Goal: Ask a question

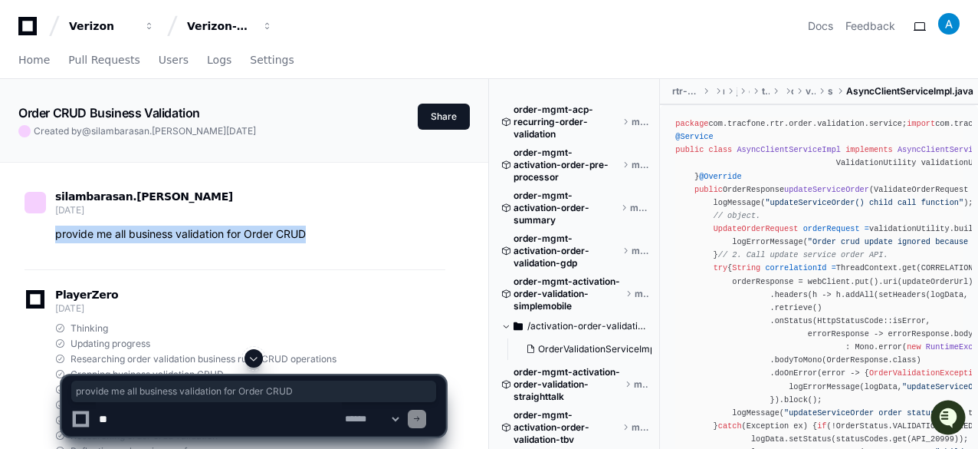
drag, startPoint x: 55, startPoint y: 236, endPoint x: 336, endPoint y: 236, distance: 280.6
click at [336, 236] on p "provide me all business validation for Order CRUD" at bounding box center [250, 234] width 390 height 18
copy p "provide me all business validation for Order CRUD"
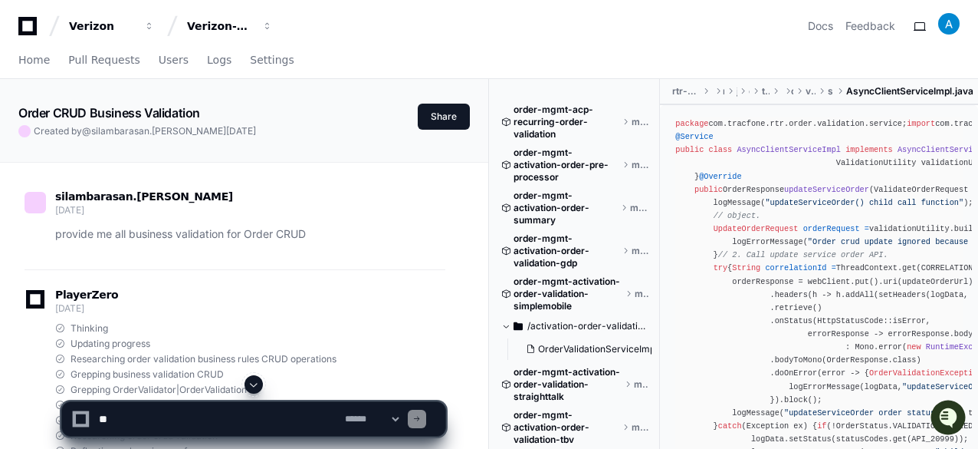
click at [172, 415] on textarea at bounding box center [219, 419] width 246 height 34
paste textarea "**********"
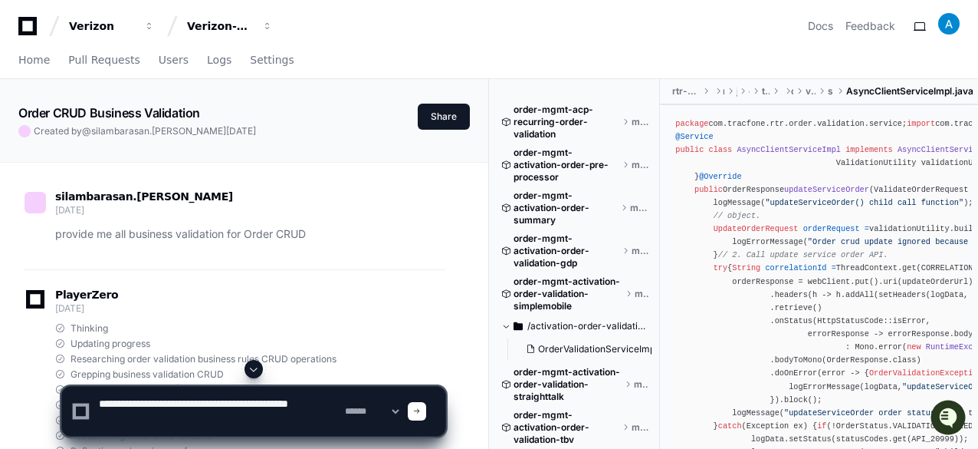
click at [115, 419] on textarea at bounding box center [219, 410] width 246 height 49
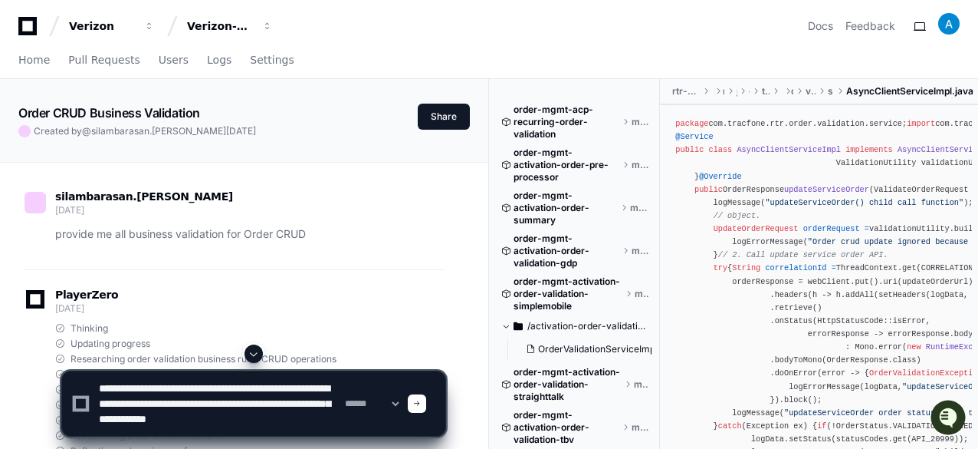
click at [288, 386] on textarea at bounding box center [219, 403] width 246 height 64
type textarea "**********"
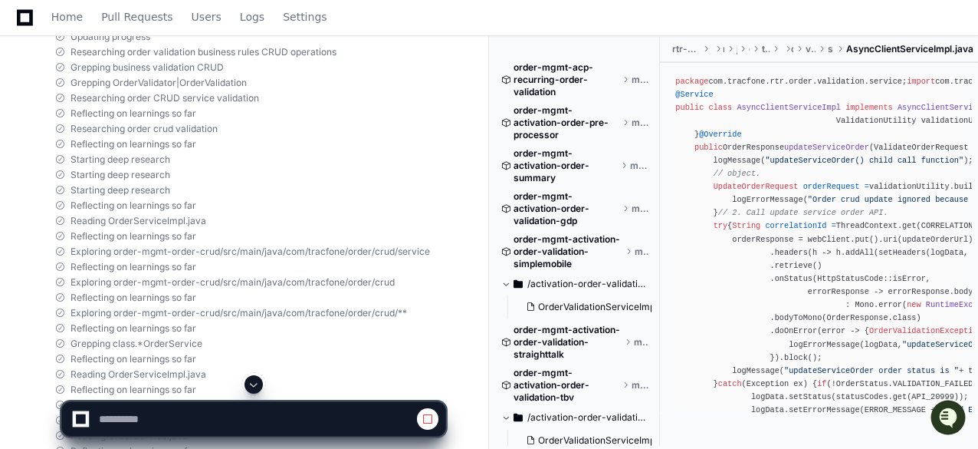
scroll to position [767, 0]
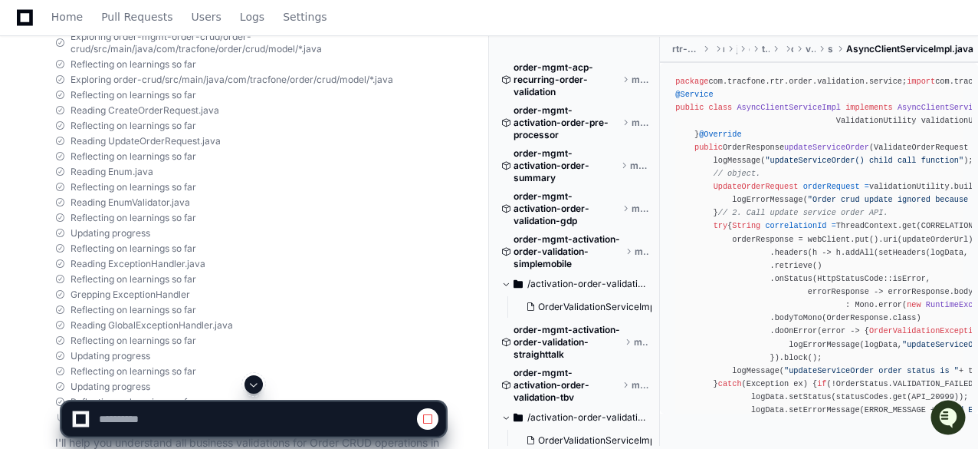
click at [253, 384] on span at bounding box center [254, 384] width 12 height 12
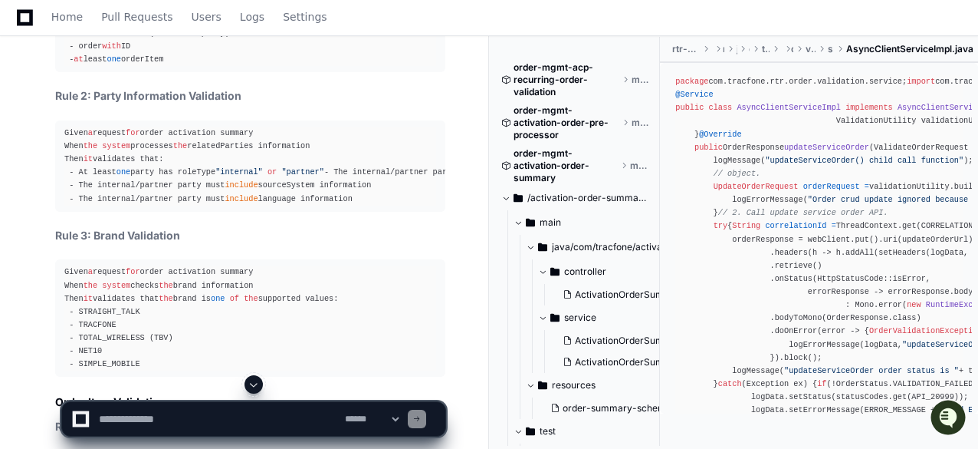
scroll to position [6647, 0]
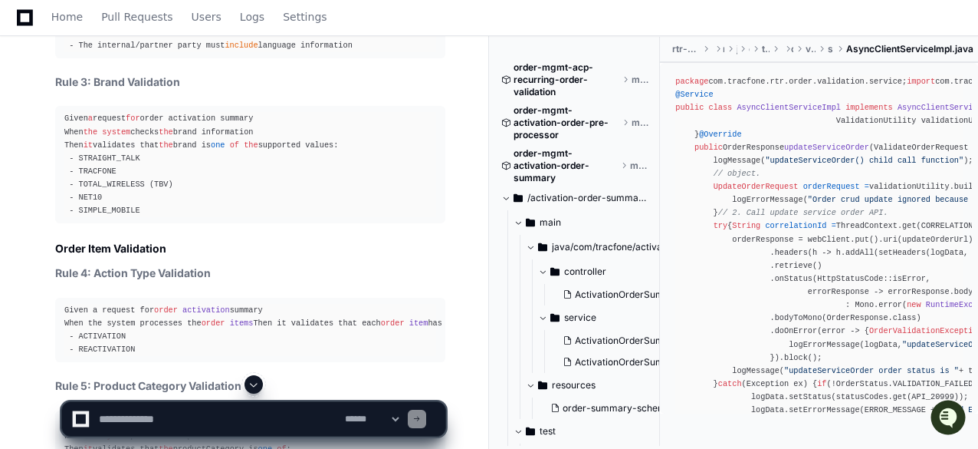
click at [176, 413] on textarea at bounding box center [219, 419] width 246 height 34
type textarea "**********"
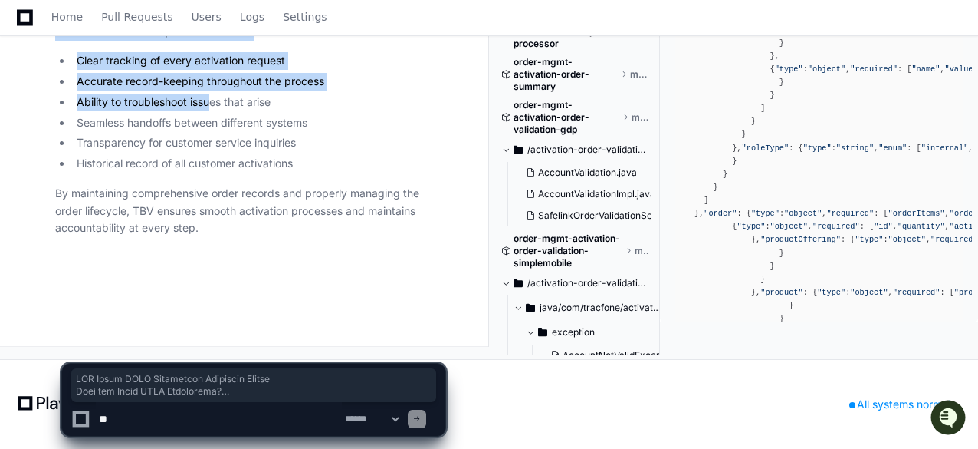
scroll to position [36015, 0]
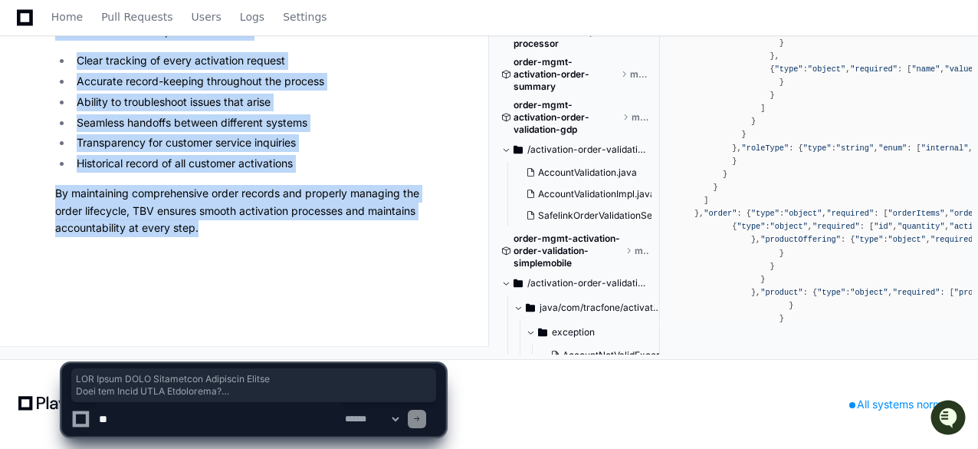
drag, startPoint x: 58, startPoint y: 137, endPoint x: 215, endPoint y: 303, distance: 227.8
copy article "TBV Order CRUD Operations Explained Simply What are Order CRUD Operations? Orde…"
